Goal: Entertainment & Leisure: Consume media (video, audio)

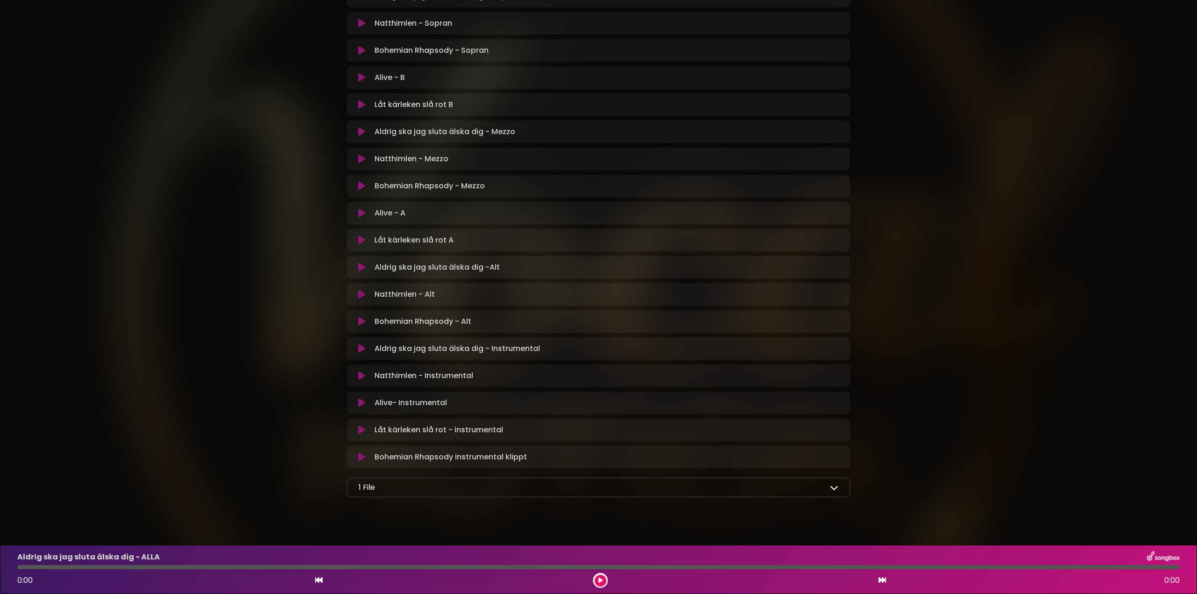
scroll to position [365, 0]
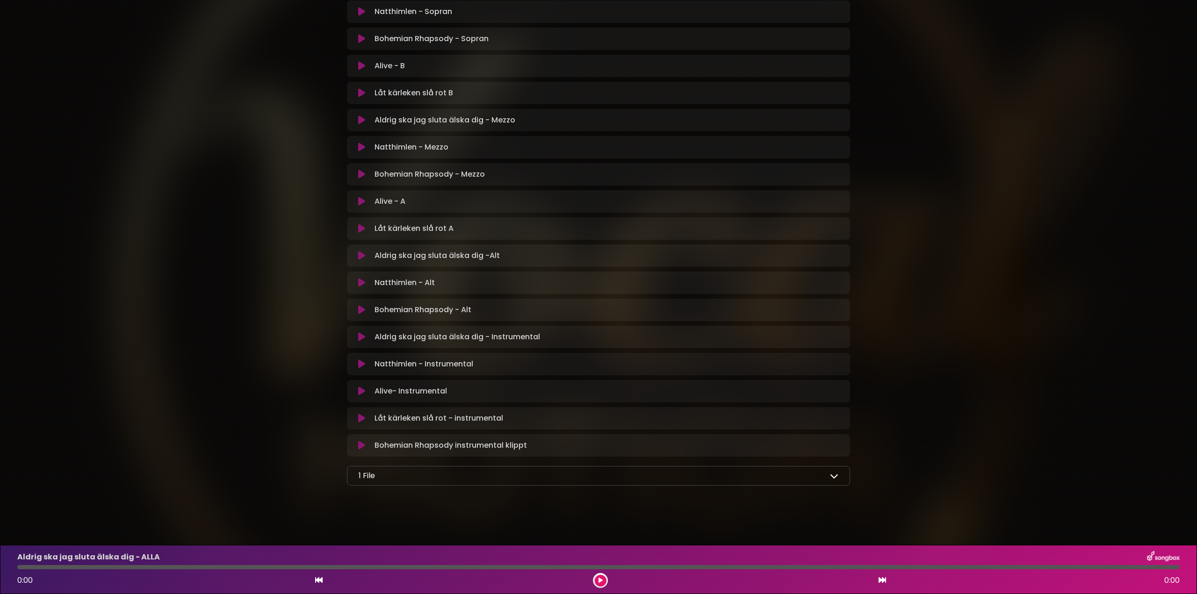
click at [371, 478] on p "1 File" at bounding box center [367, 476] width 16 height 11
click at [833, 475] on icon at bounding box center [834, 476] width 8 height 8
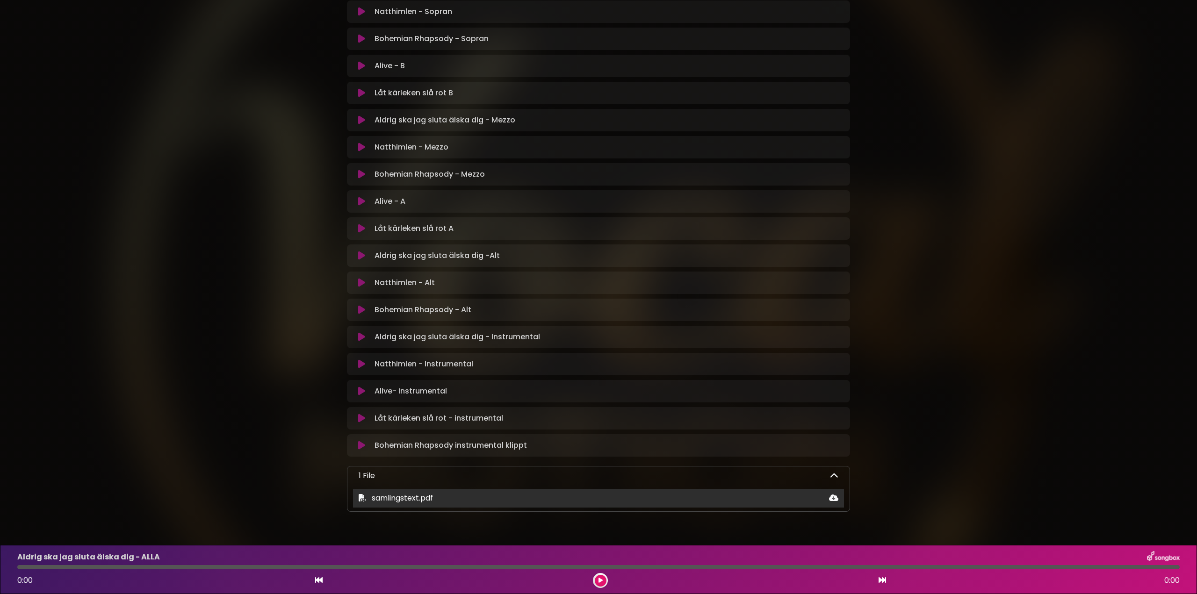
click at [417, 499] on span "samlingstext.pdf" at bounding box center [402, 498] width 61 height 11
click at [361, 497] on icon at bounding box center [362, 497] width 7 height 7
click at [834, 500] on icon at bounding box center [833, 497] width 9 height 7
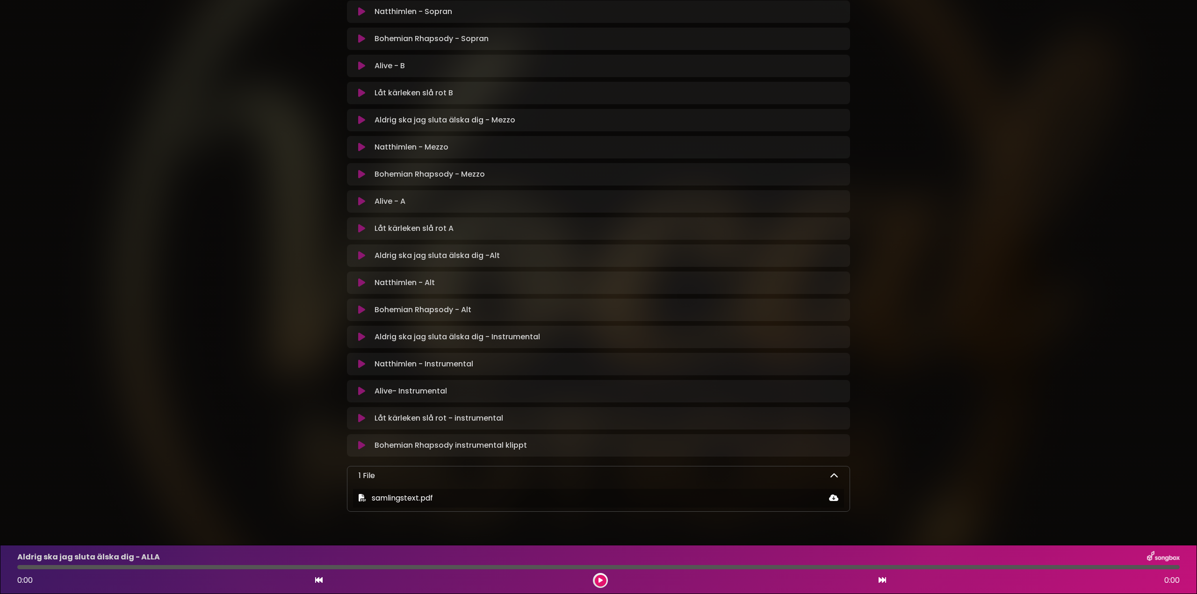
click at [360, 121] on icon at bounding box center [361, 120] width 7 height 9
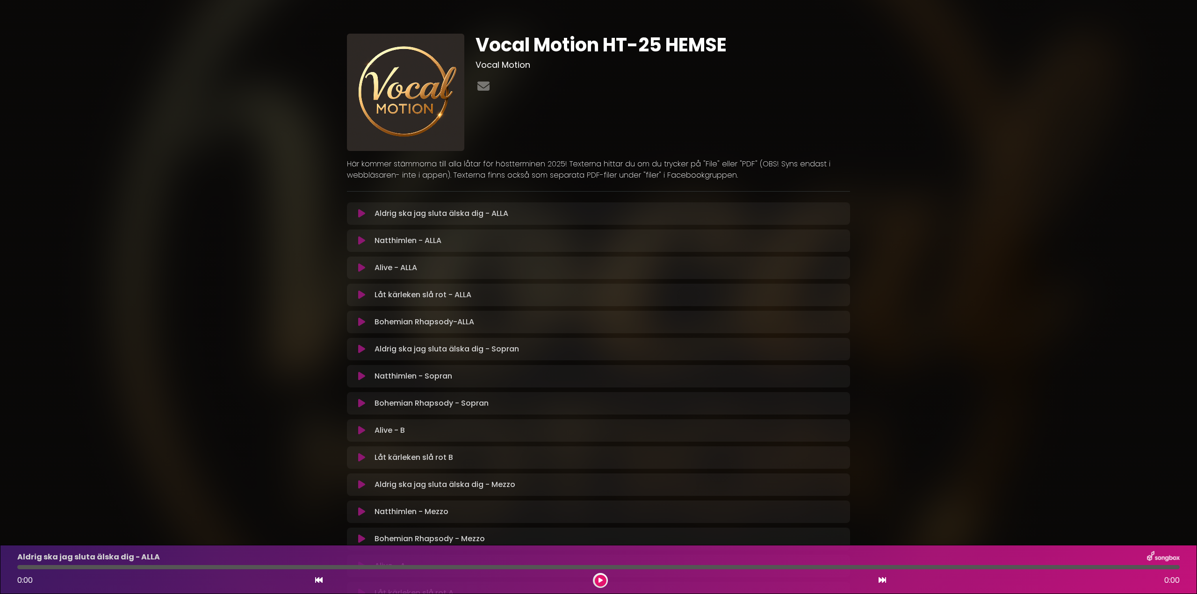
click at [361, 485] on icon at bounding box center [361, 484] width 7 height 9
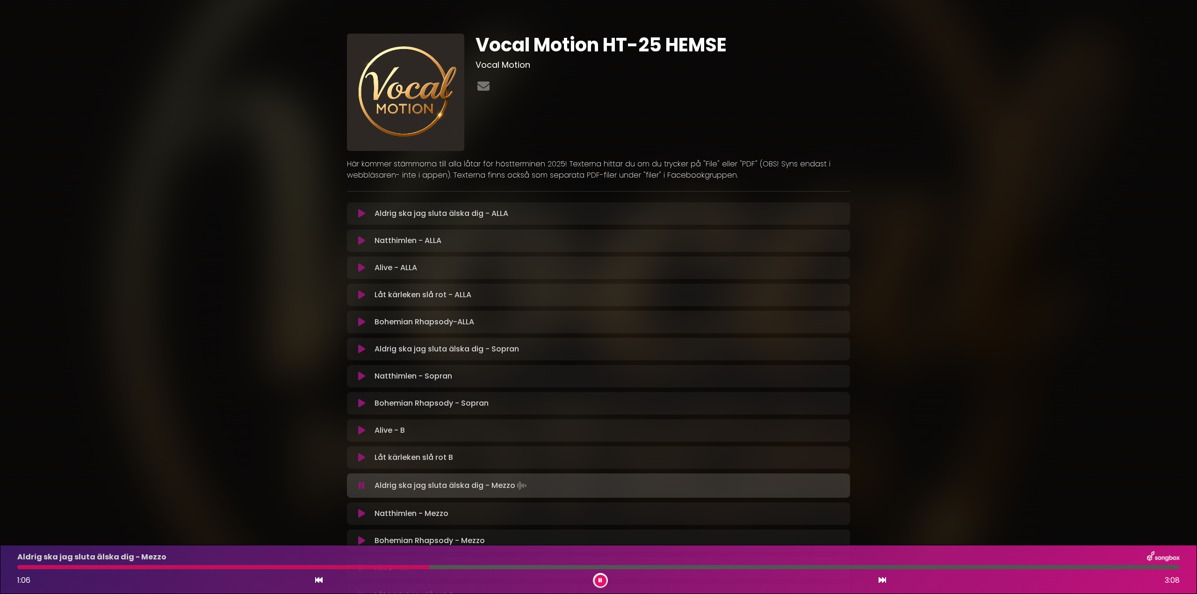
click at [602, 582] on button at bounding box center [601, 581] width 12 height 12
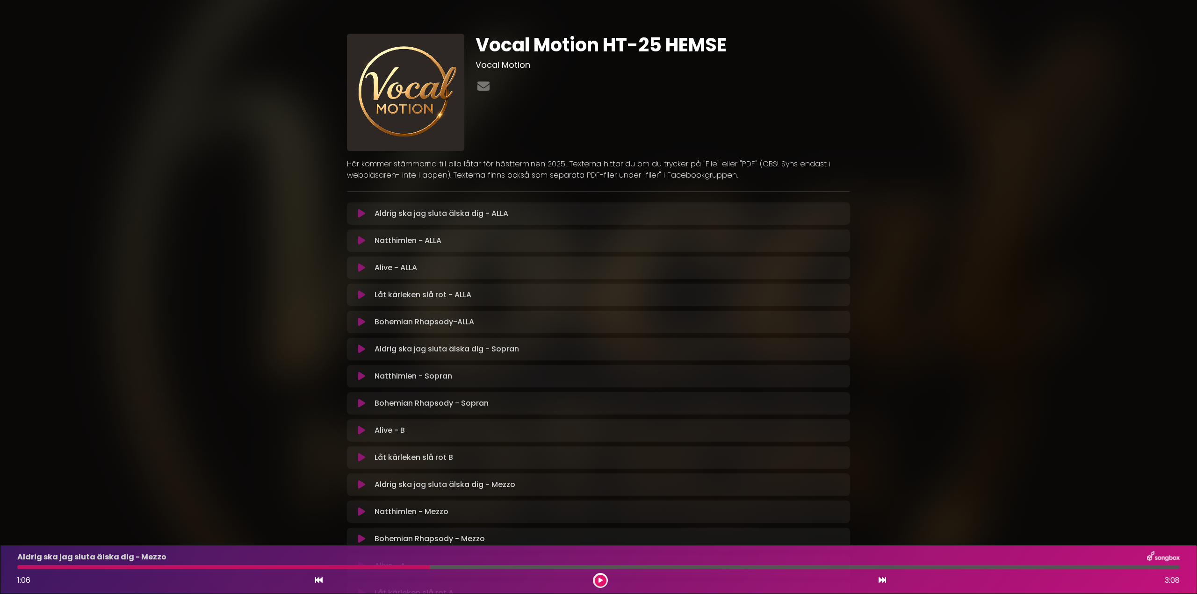
click at [602, 582] on icon at bounding box center [601, 581] width 4 height 6
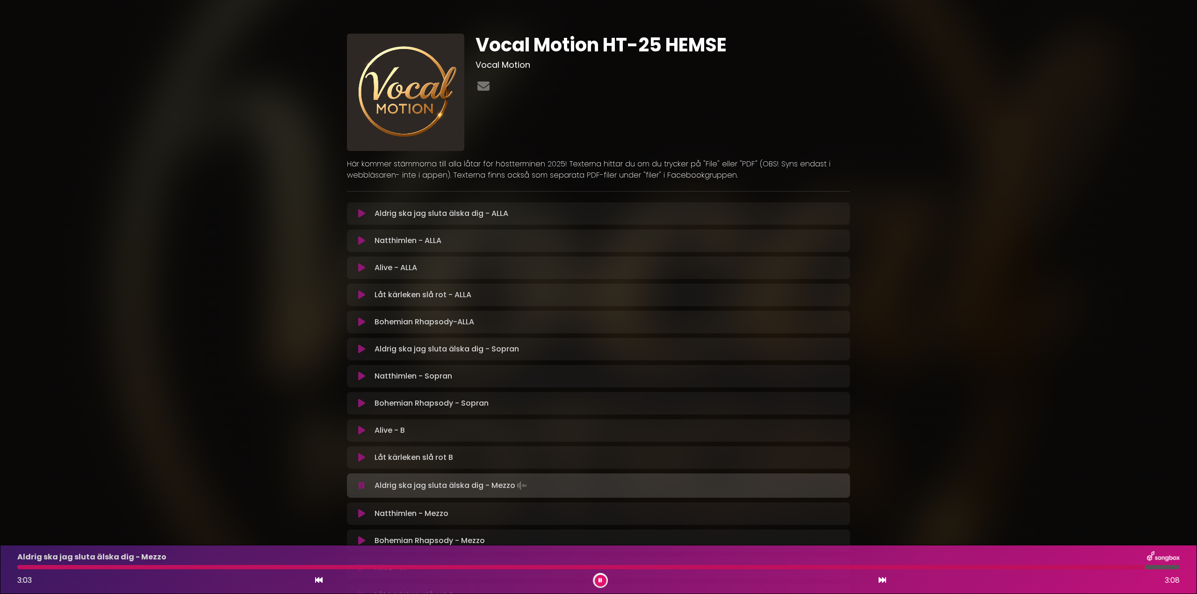
scroll to position [156, 0]
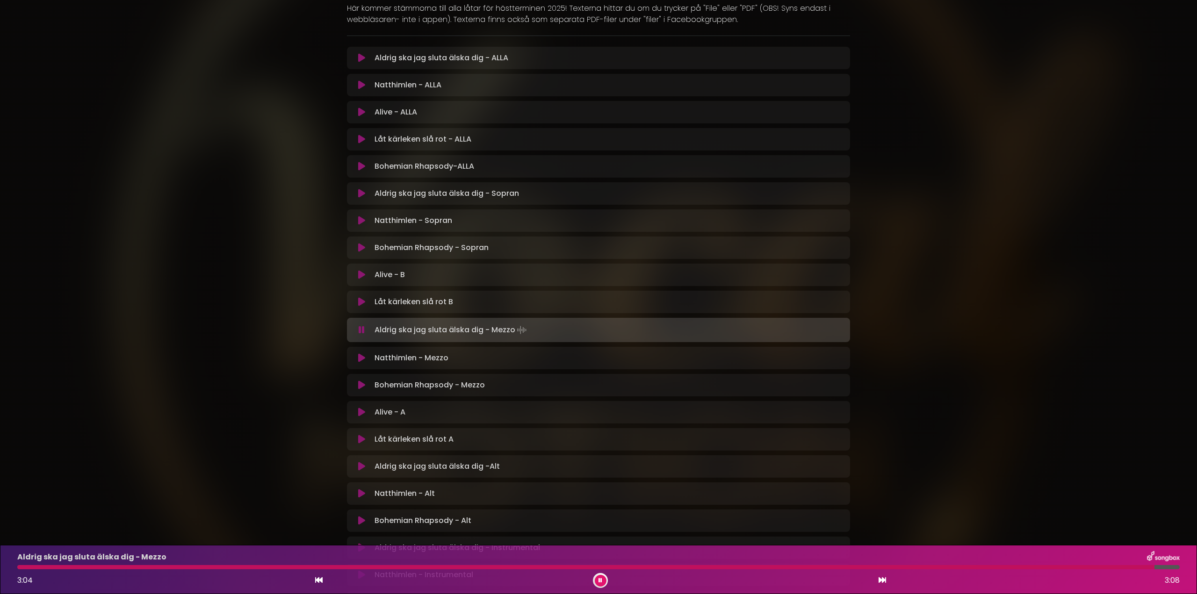
click at [361, 387] on icon at bounding box center [361, 385] width 7 height 9
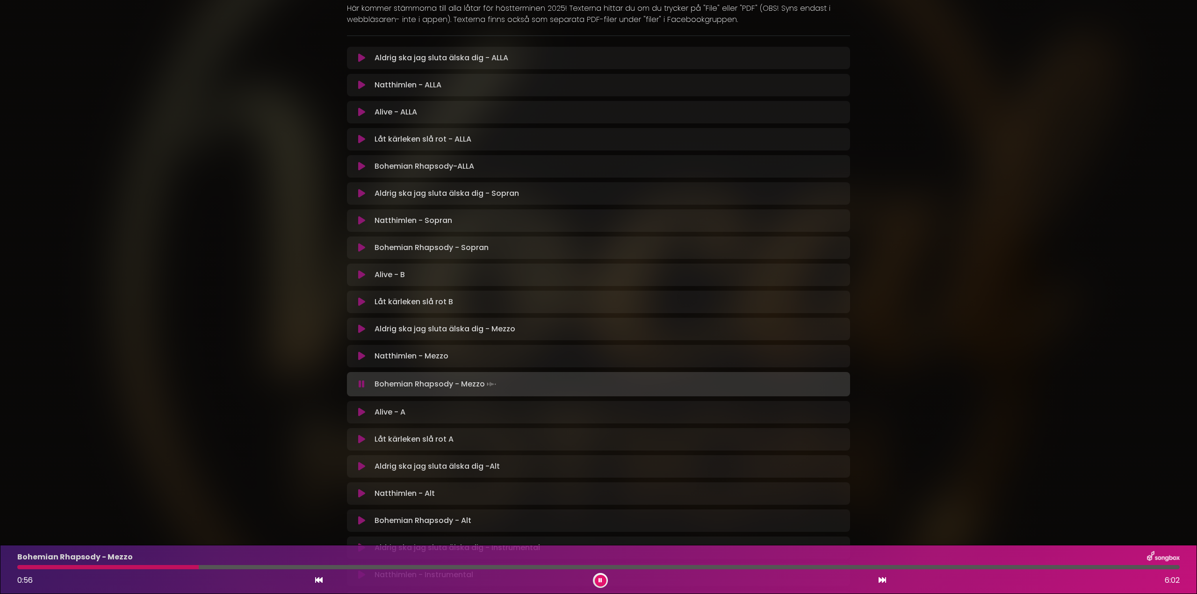
click at [364, 167] on icon at bounding box center [361, 166] width 7 height 9
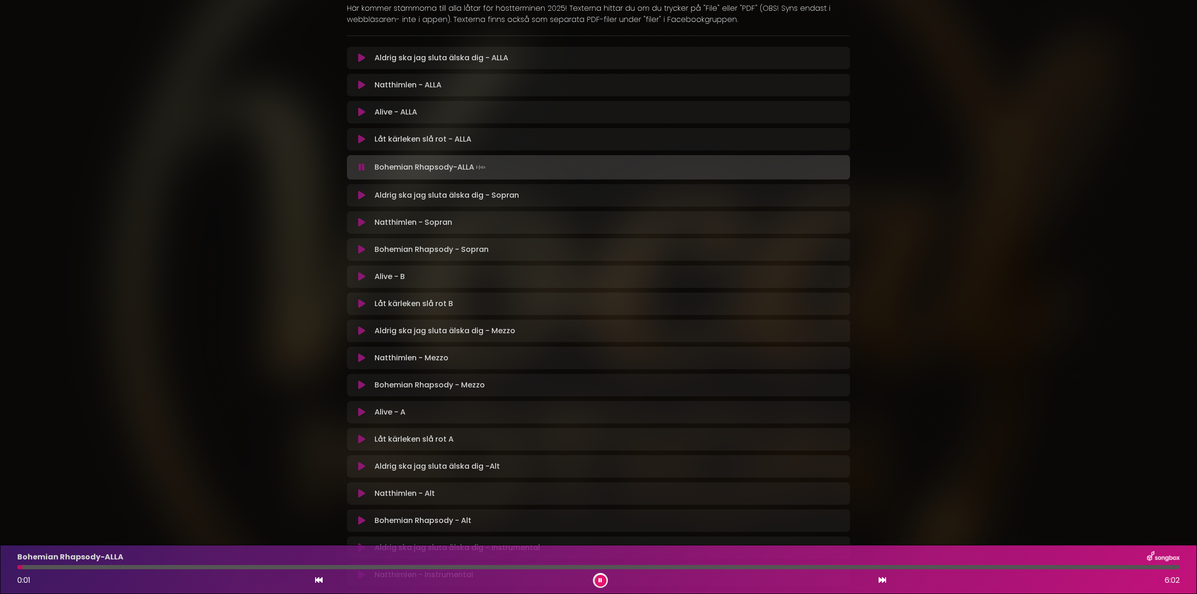
click at [623, 569] on div at bounding box center [598, 567] width 1163 height 4
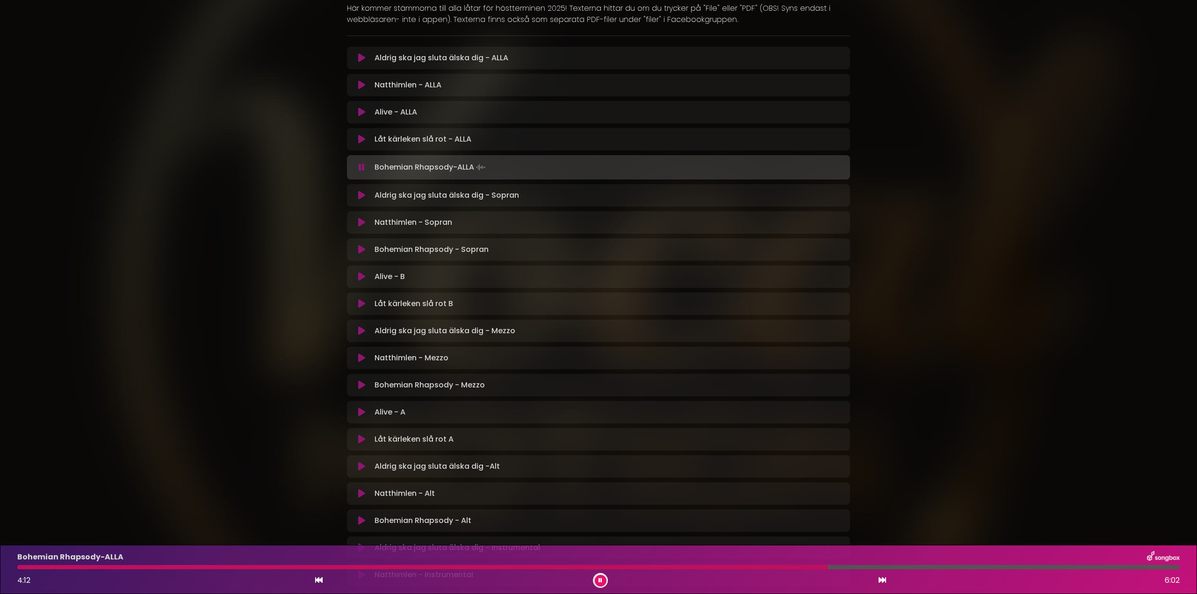
click at [601, 581] on icon at bounding box center [601, 581] width 4 height 6
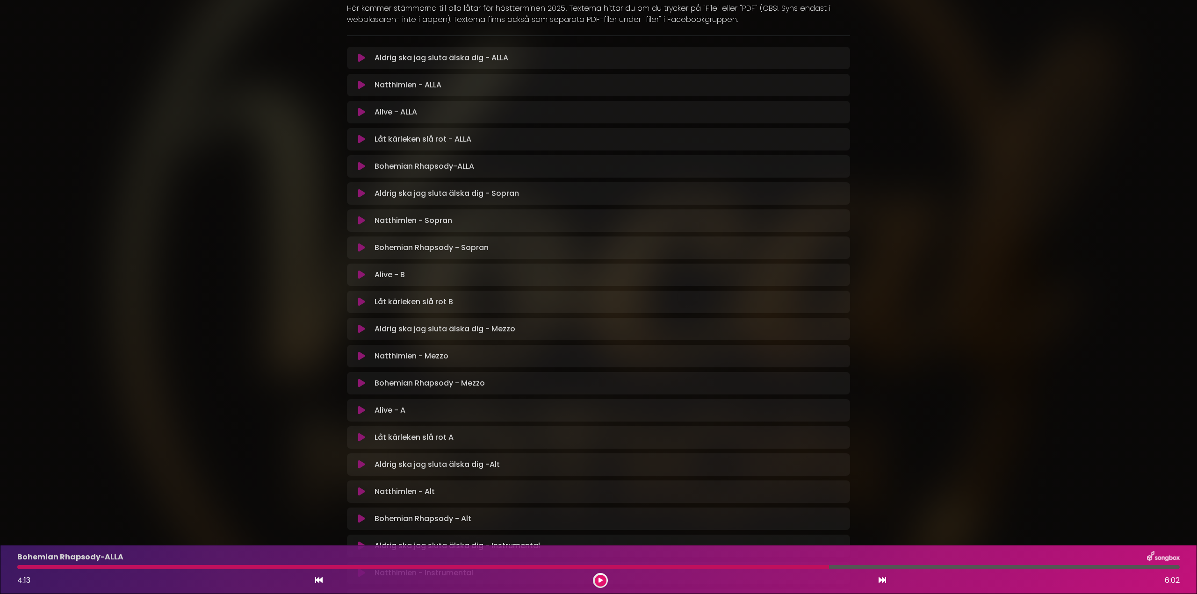
click at [361, 355] on icon at bounding box center [361, 356] width 7 height 9
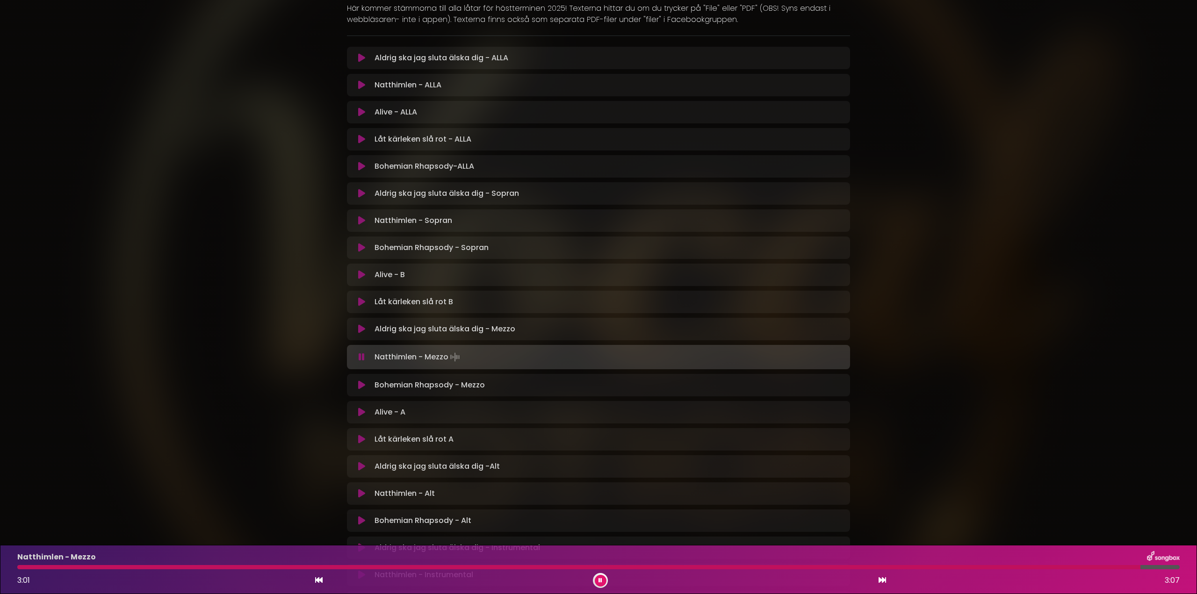
click at [598, 579] on button at bounding box center [601, 581] width 12 height 12
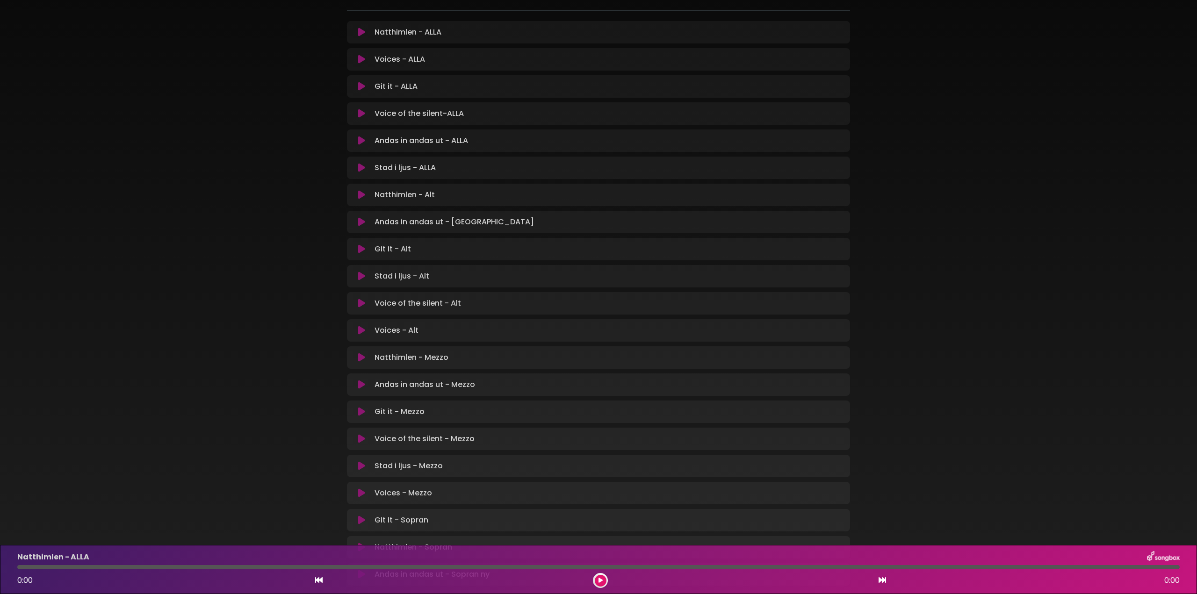
scroll to position [156, 0]
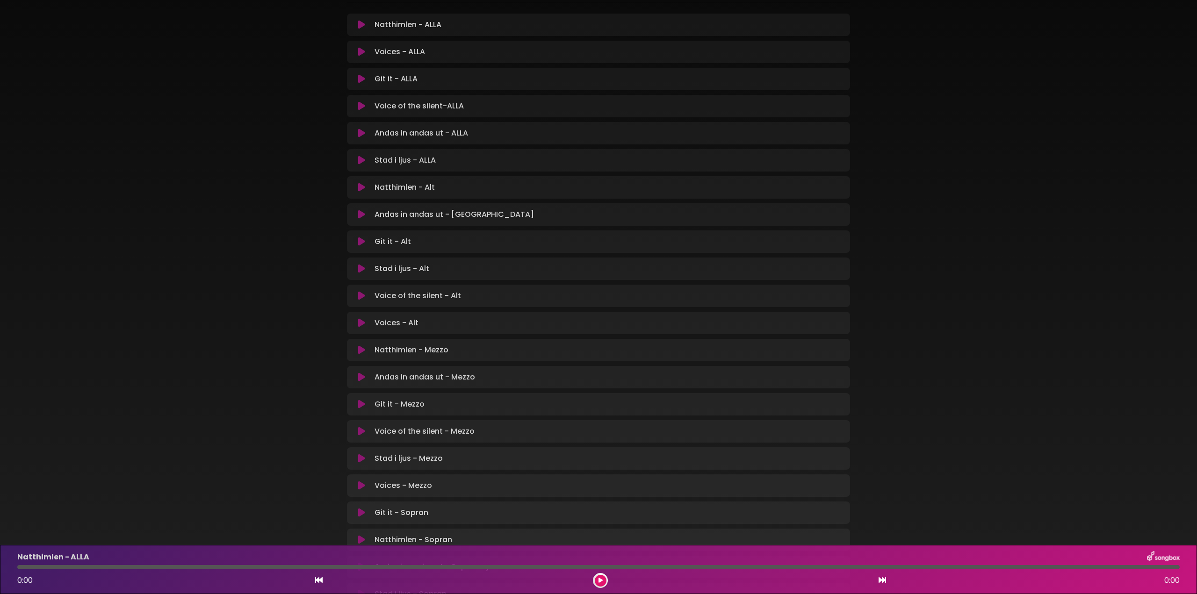
click at [362, 377] on icon at bounding box center [361, 377] width 7 height 9
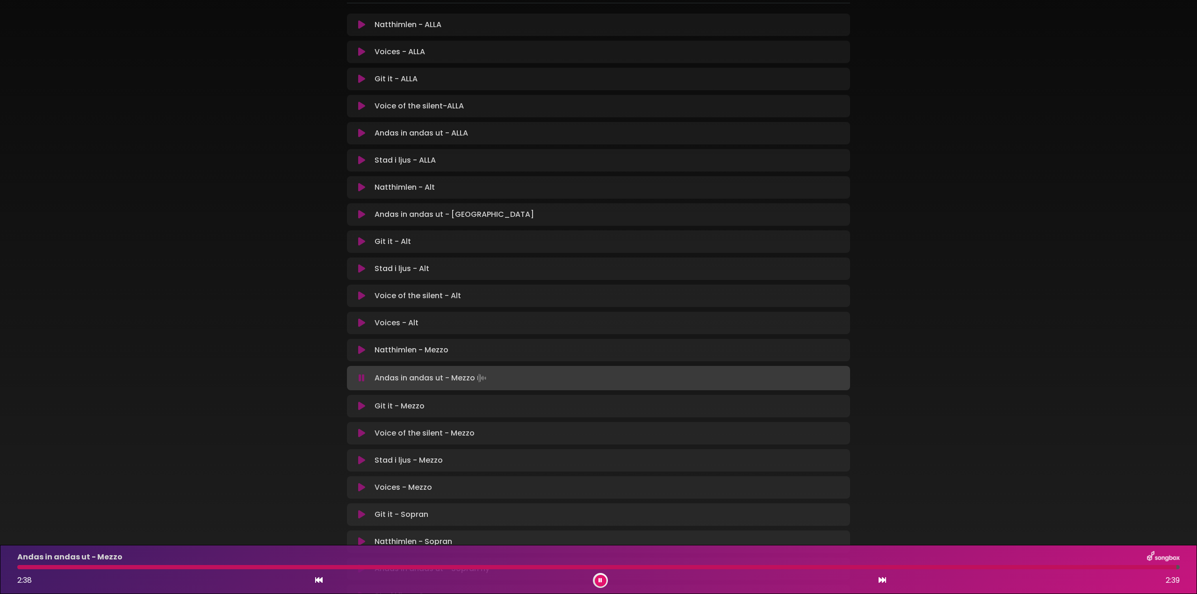
click at [363, 409] on icon at bounding box center [361, 406] width 7 height 9
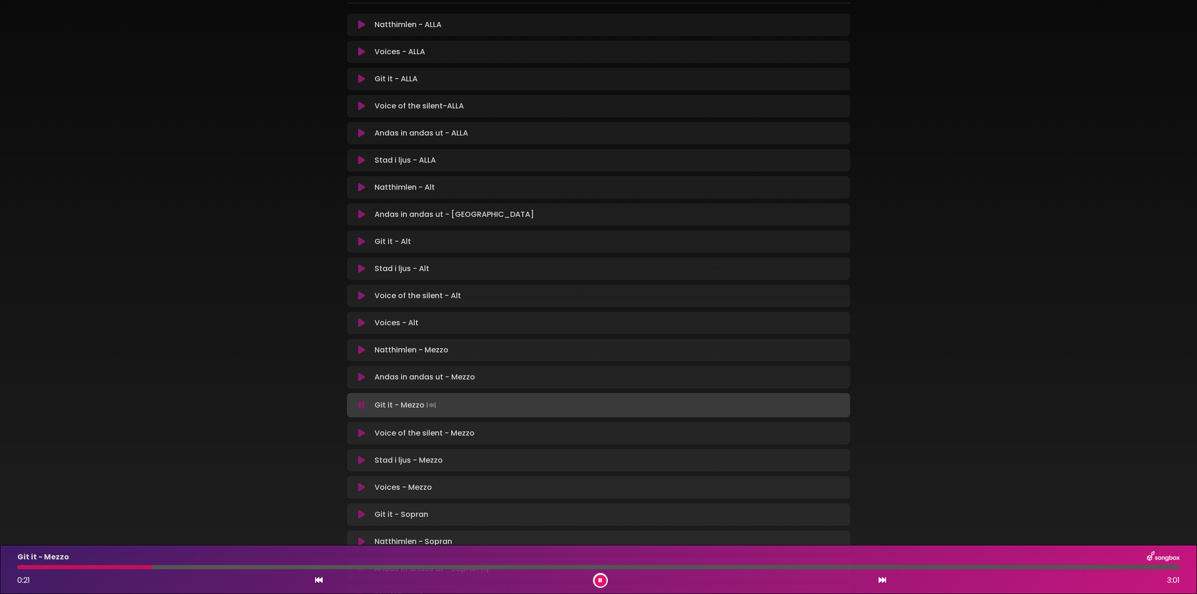
click at [152, 568] on div at bounding box center [598, 567] width 1163 height 4
click at [181, 566] on div at bounding box center [598, 567] width 1163 height 4
click at [216, 568] on div at bounding box center [598, 567] width 1163 height 4
click at [361, 80] on icon at bounding box center [361, 78] width 7 height 9
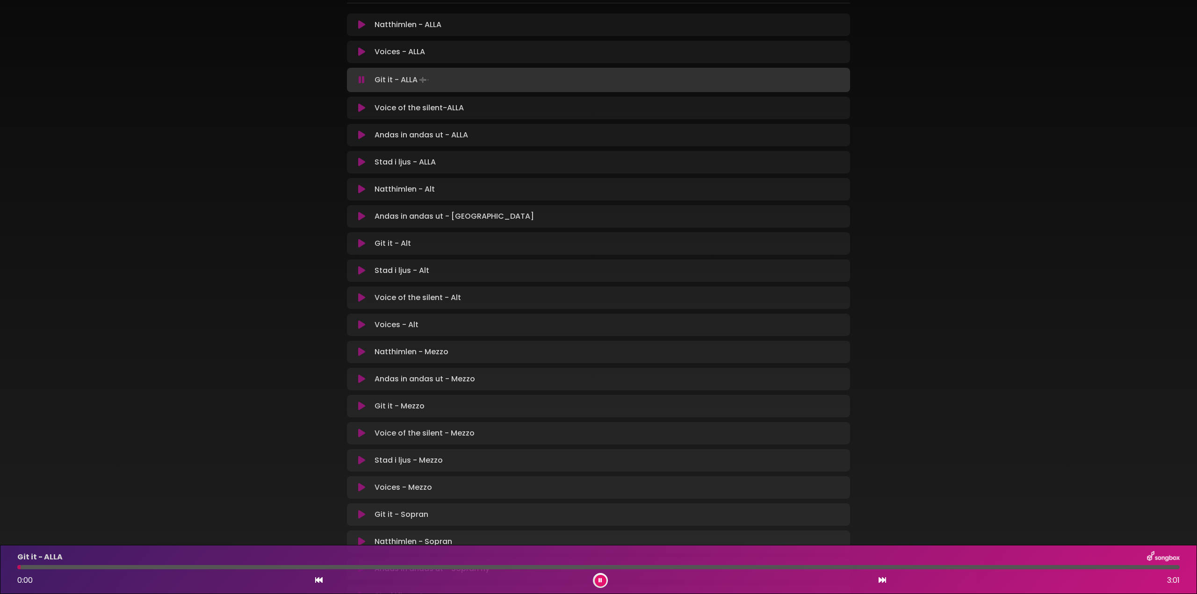
click at [321, 568] on div at bounding box center [598, 567] width 1163 height 4
click at [273, 569] on div at bounding box center [173, 567] width 313 height 4
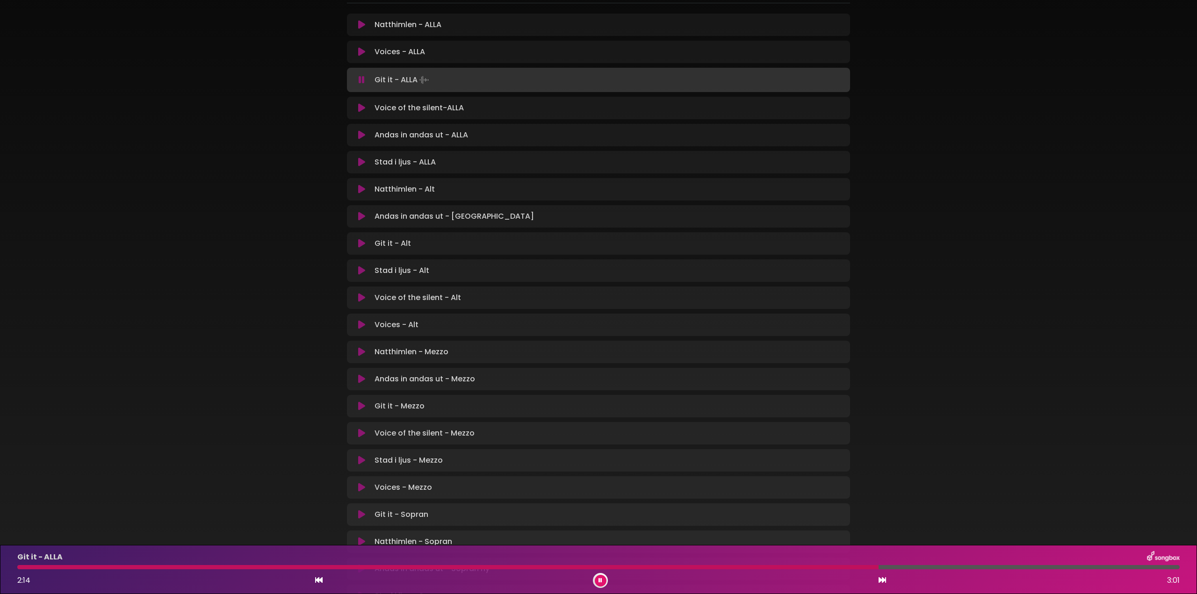
click at [358, 433] on icon at bounding box center [361, 433] width 7 height 9
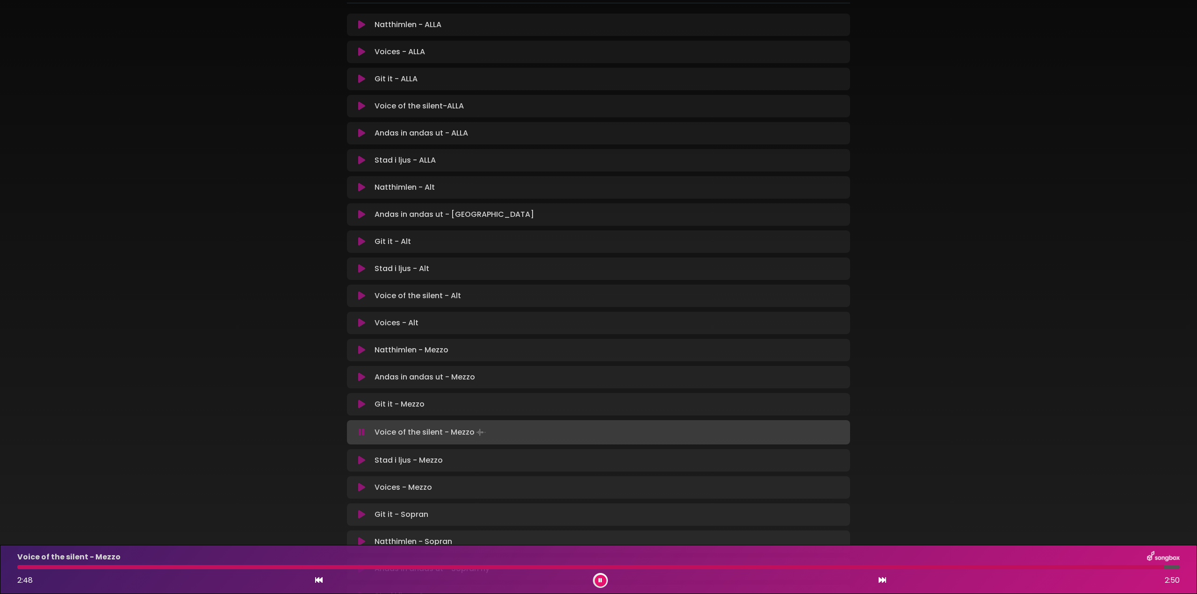
click at [362, 490] on icon at bounding box center [361, 487] width 7 height 9
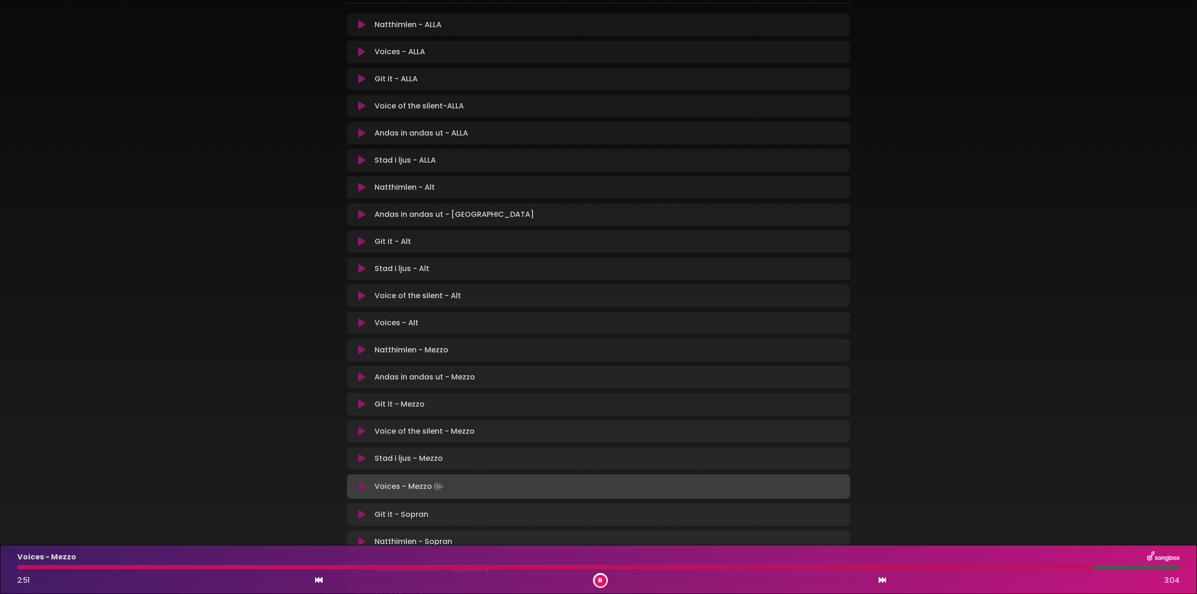
click at [361, 460] on icon at bounding box center [361, 458] width 7 height 9
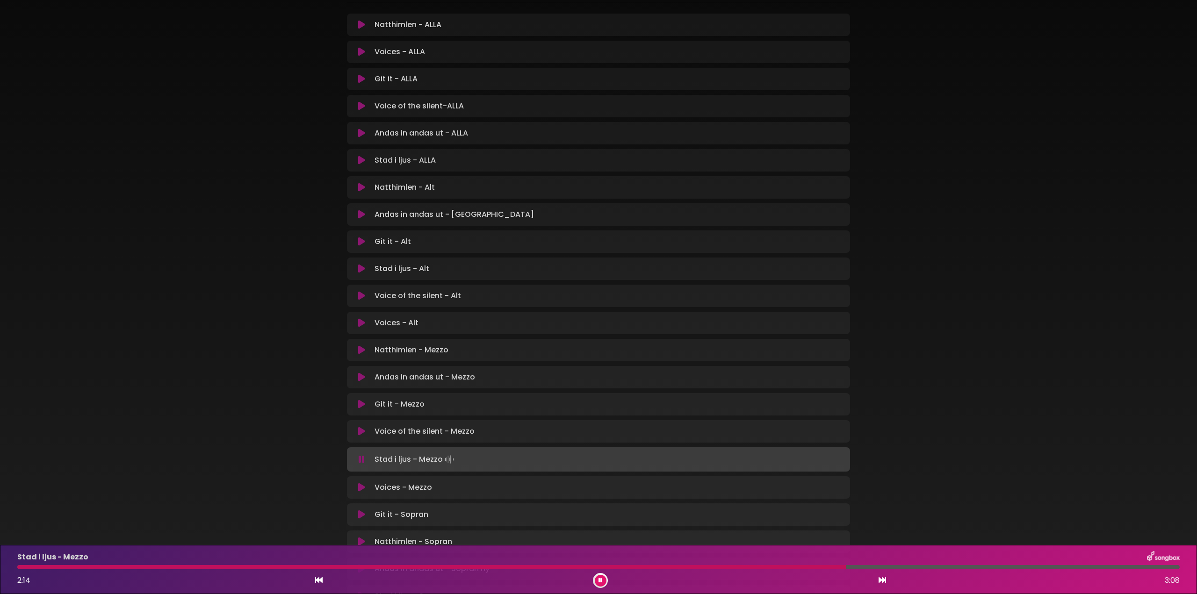
click at [361, 460] on icon at bounding box center [362, 459] width 6 height 9
